Goal: Information Seeking & Learning: Learn about a topic

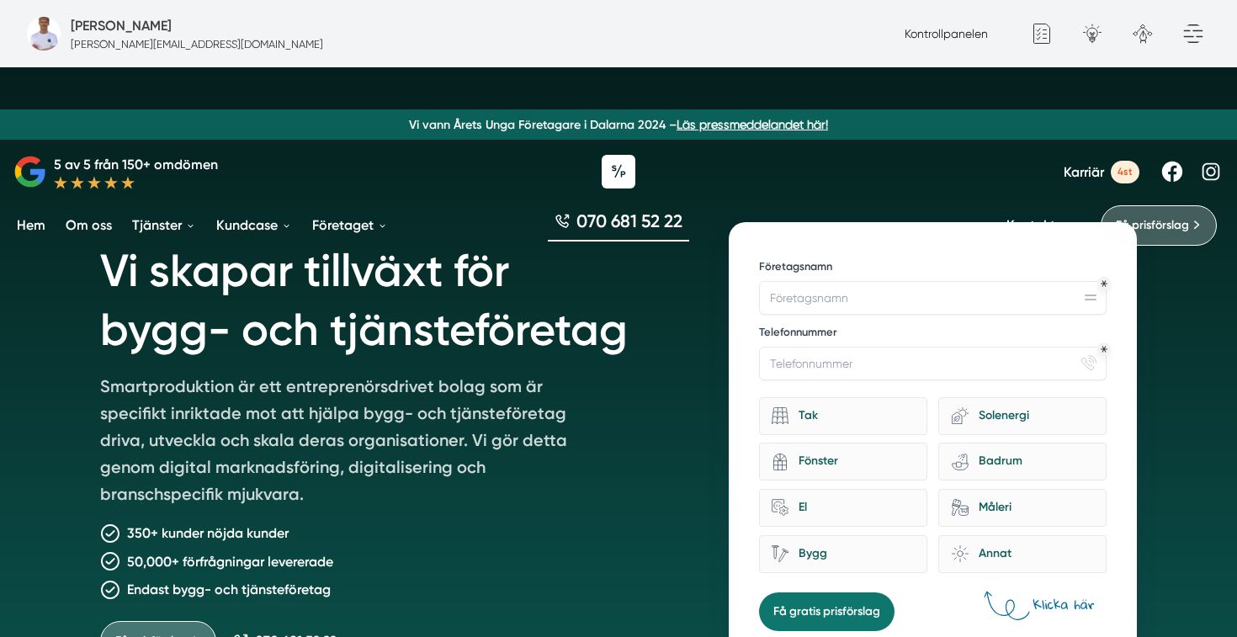
click at [1089, 170] on span "Karriär" at bounding box center [1083, 172] width 40 height 16
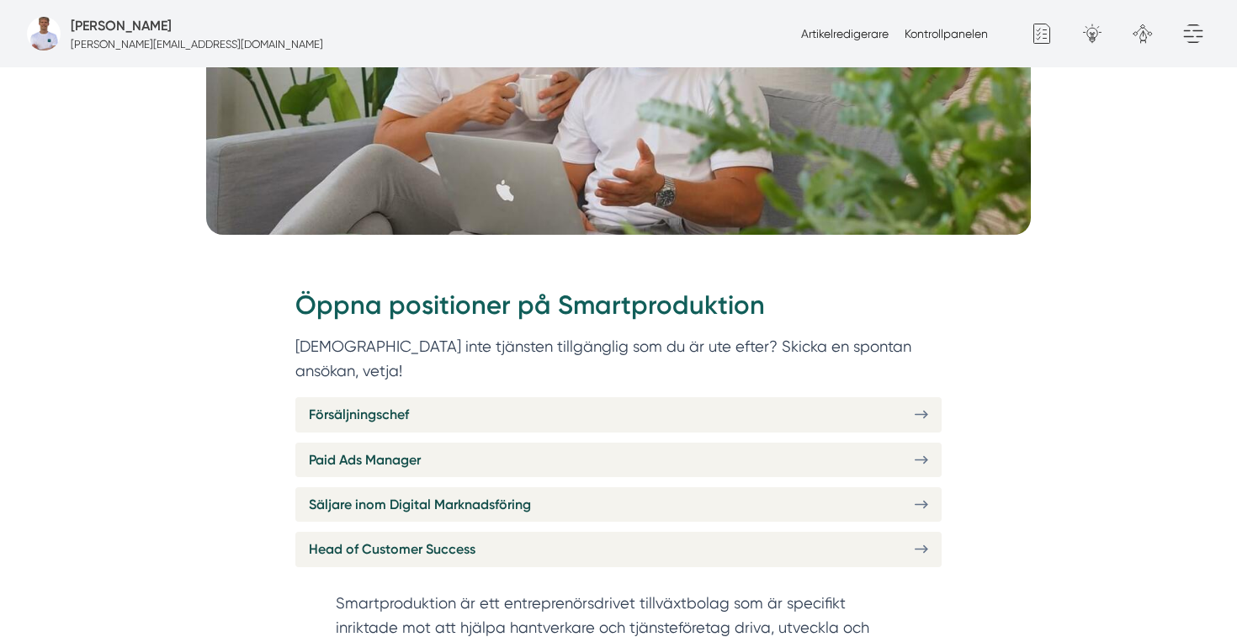
scroll to position [487, 0]
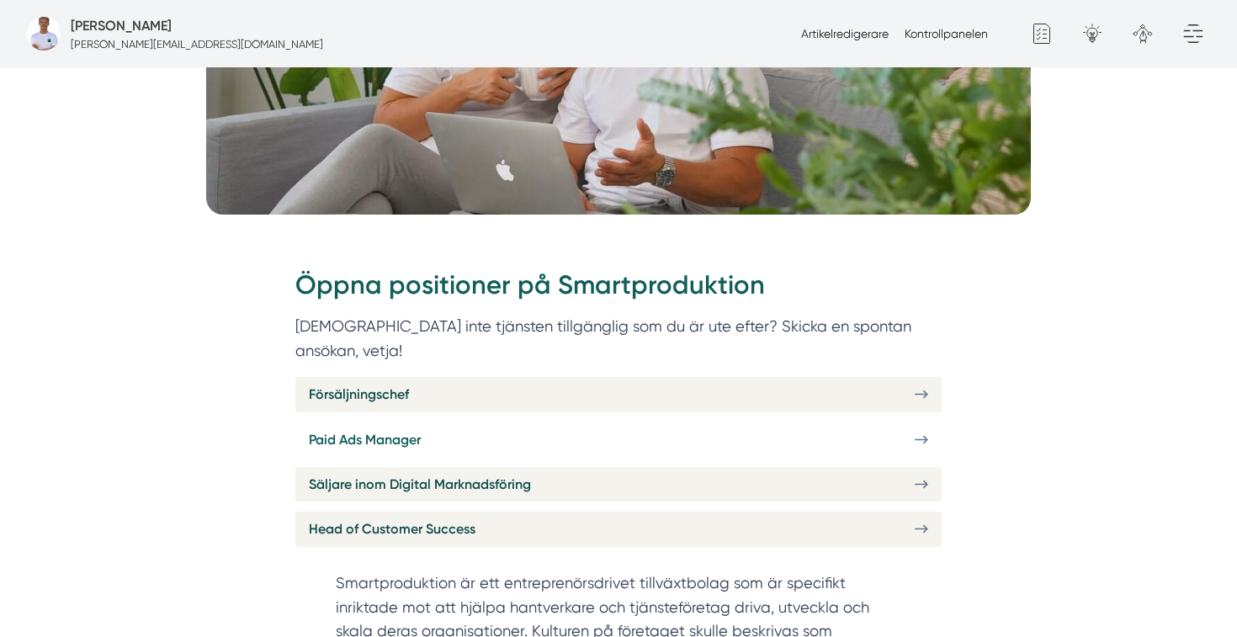
click at [527, 422] on link "Paid Ads Manager" at bounding box center [618, 439] width 646 height 34
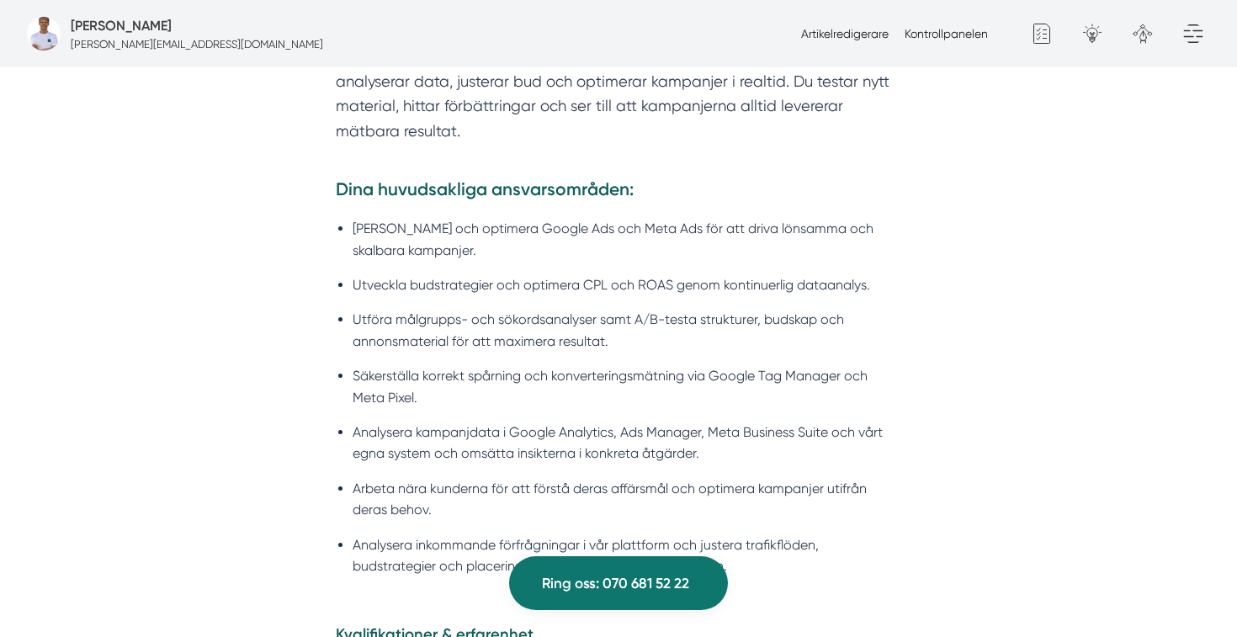
scroll to position [1314, 0]
